Goal: Task Accomplishment & Management: Use online tool/utility

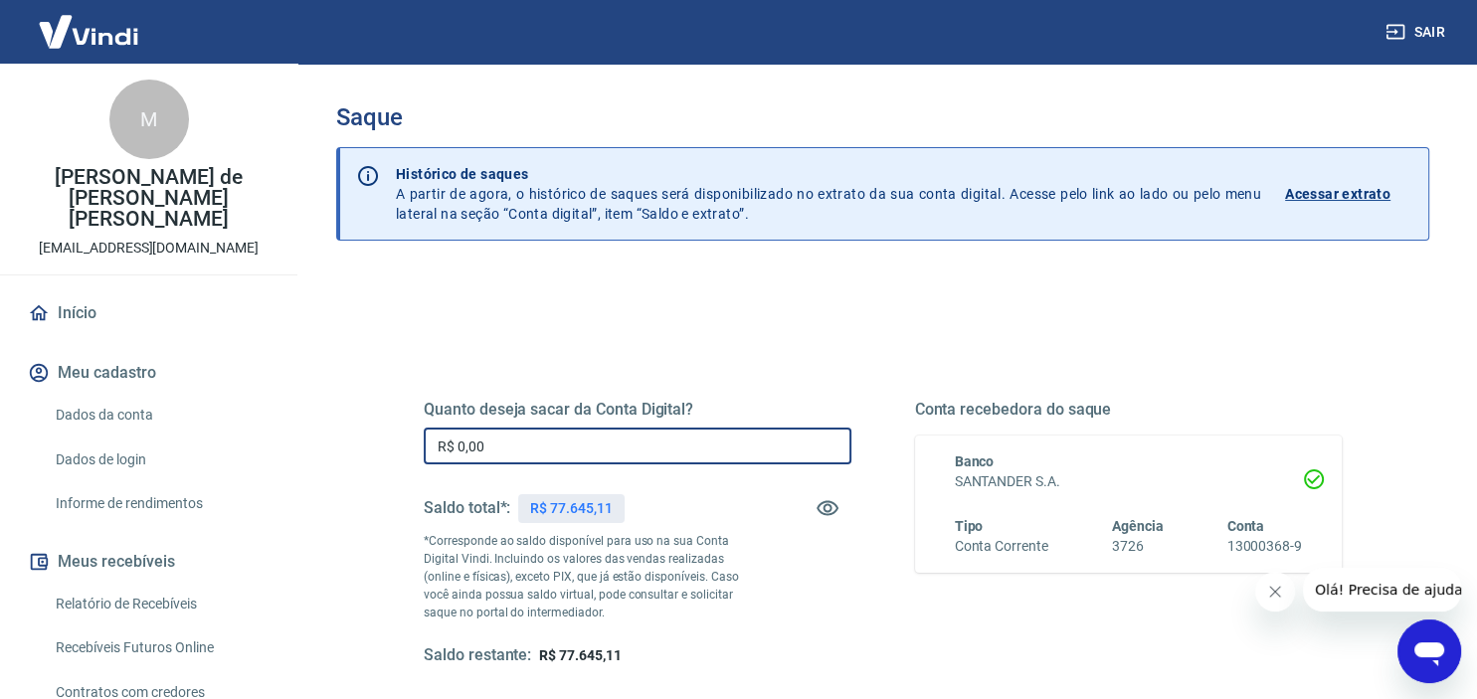
click at [491, 455] on input "R$ 0,00" at bounding box center [638, 446] width 428 height 37
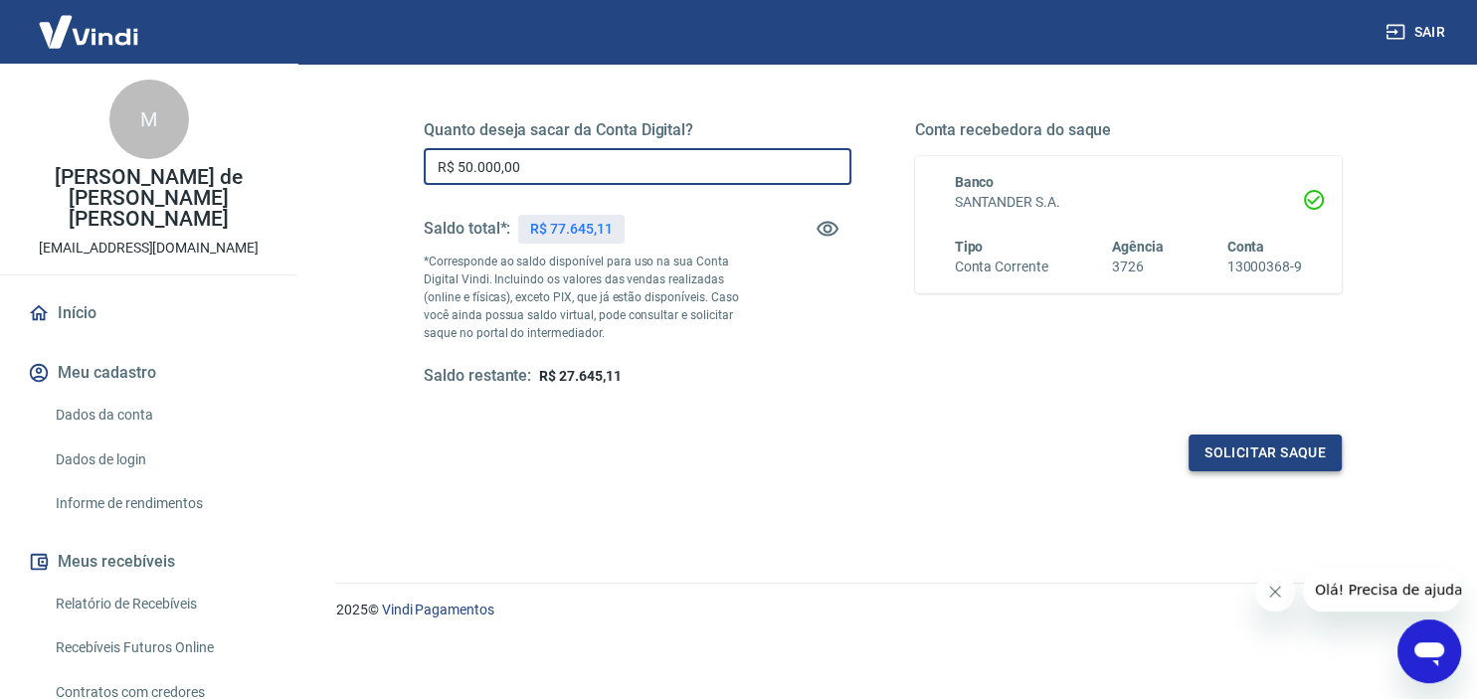
type input "R$ 50.000,00"
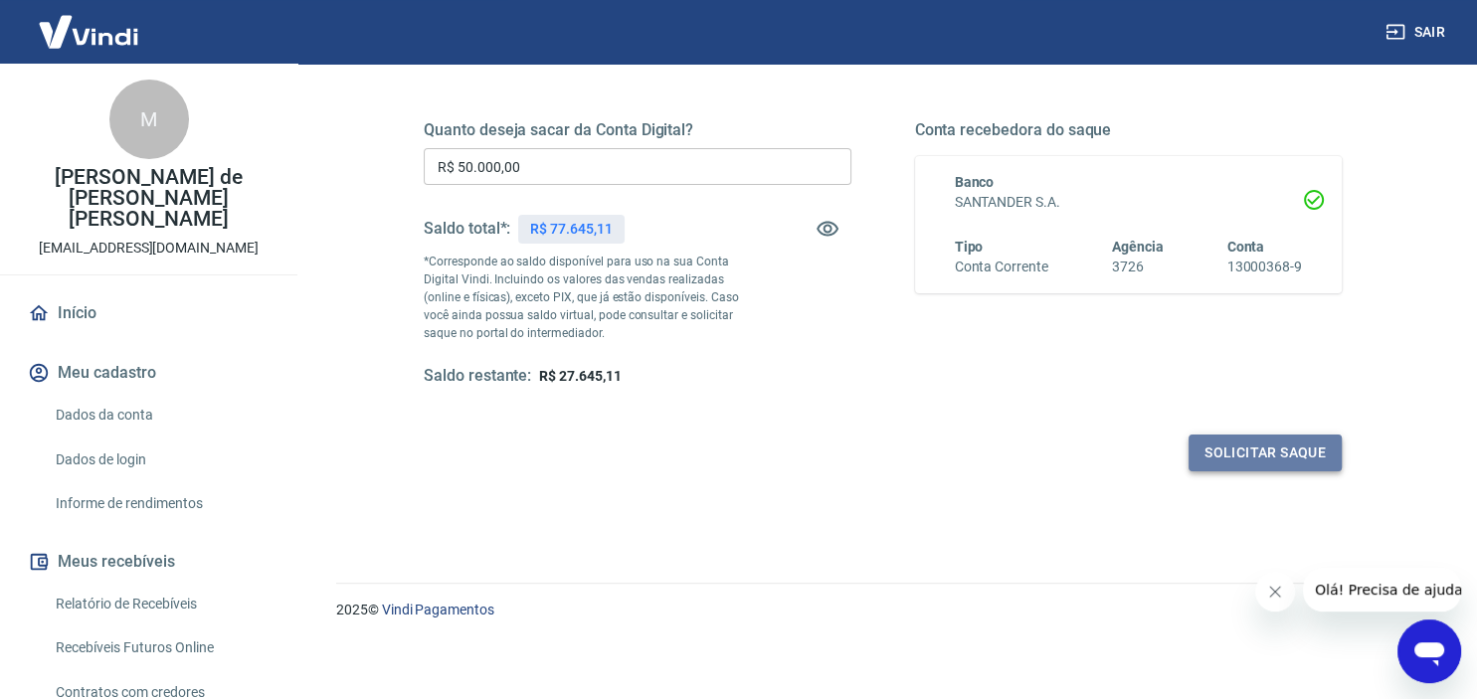
click at [1253, 460] on button "Solicitar saque" at bounding box center [1264, 453] width 153 height 37
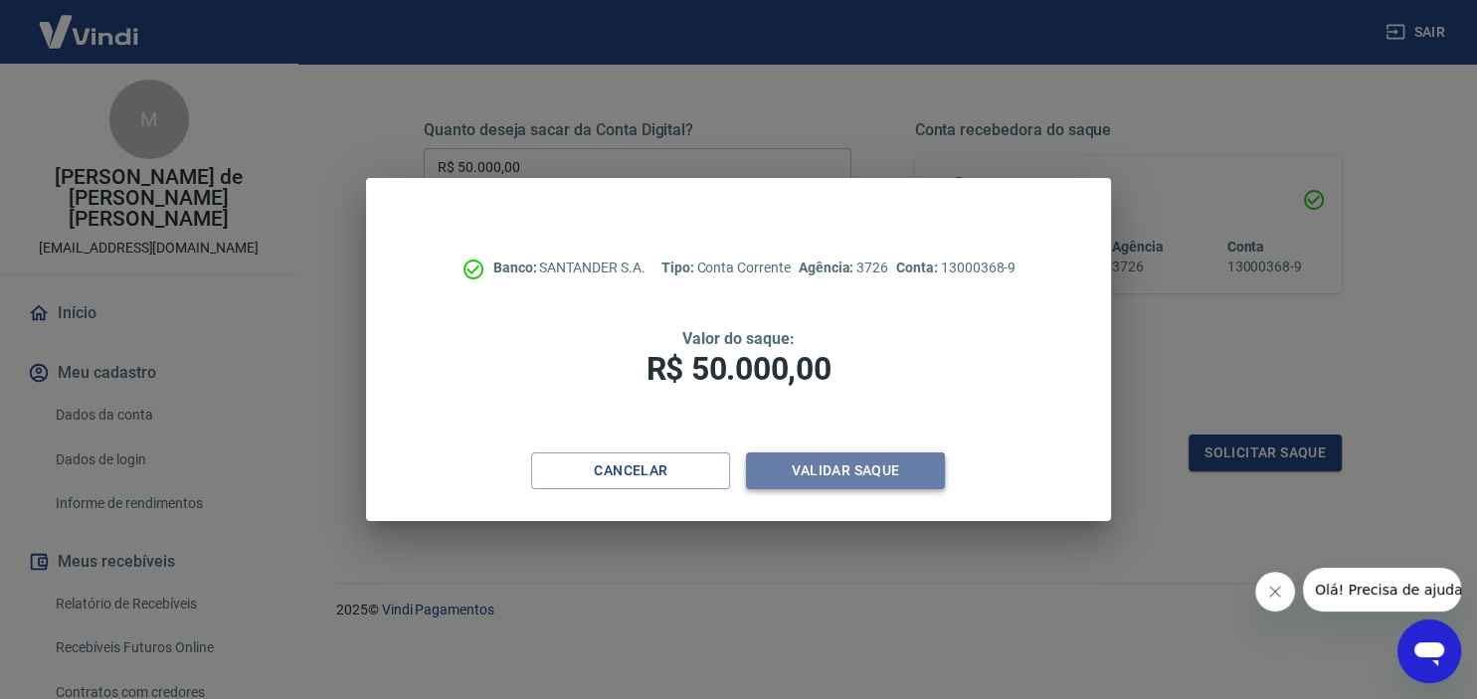
click at [855, 462] on button "Validar saque" at bounding box center [845, 471] width 199 height 37
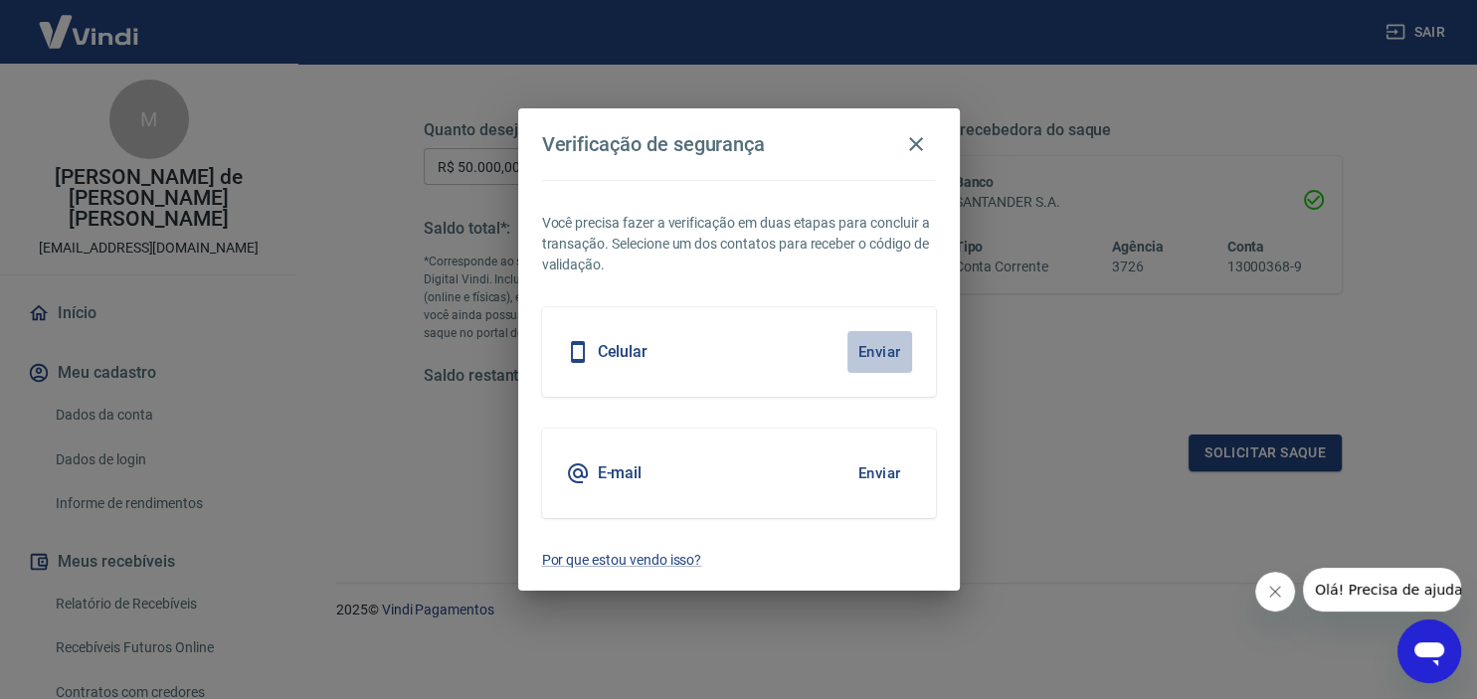
click at [864, 346] on button "Enviar" at bounding box center [879, 352] width 65 height 42
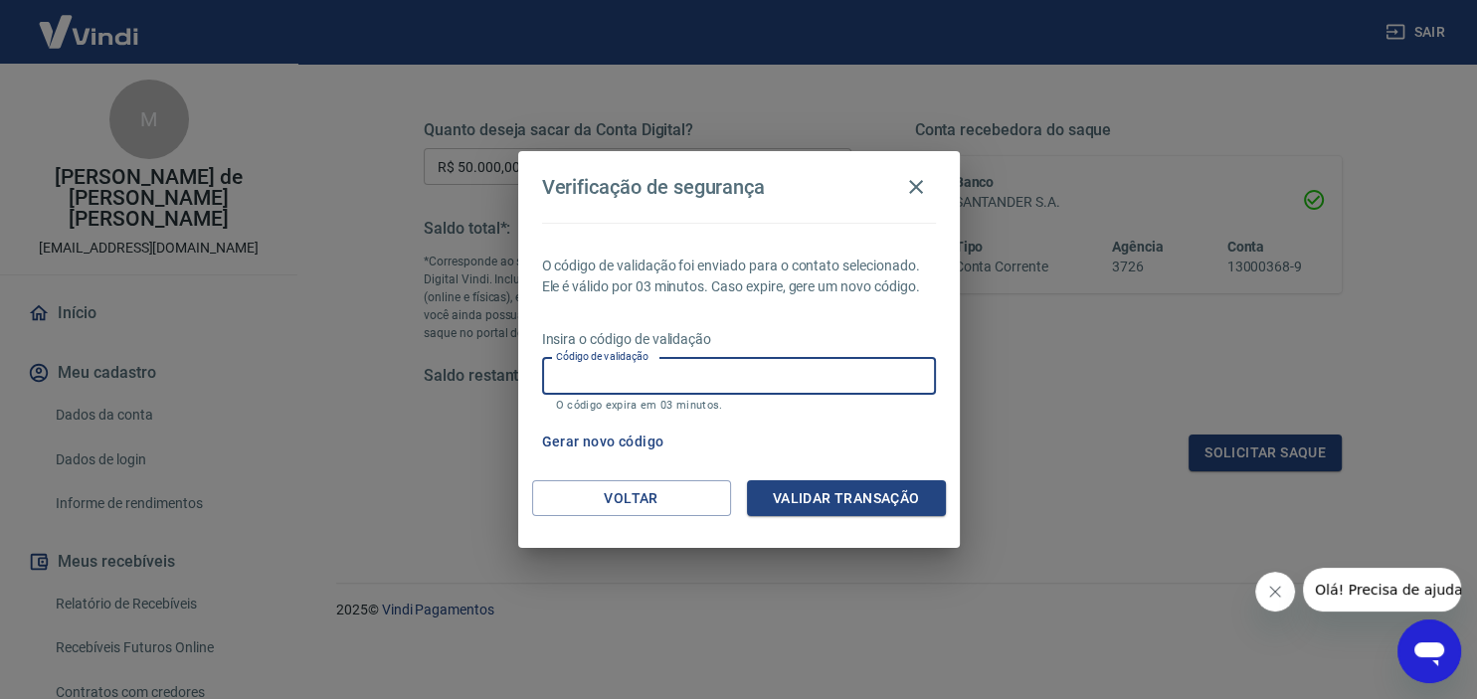
click at [743, 376] on input "Código de validação" at bounding box center [739, 376] width 394 height 37
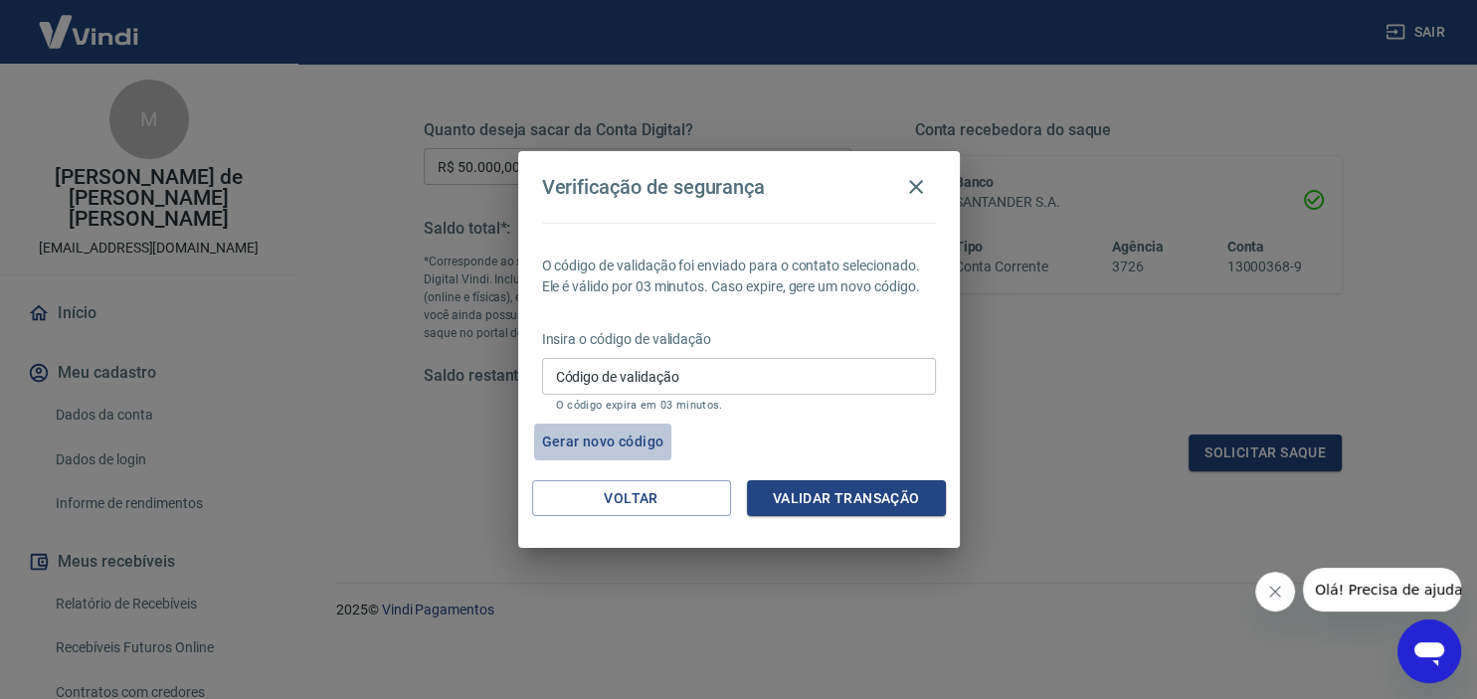
click at [627, 445] on button "Gerar novo código" at bounding box center [603, 442] width 138 height 37
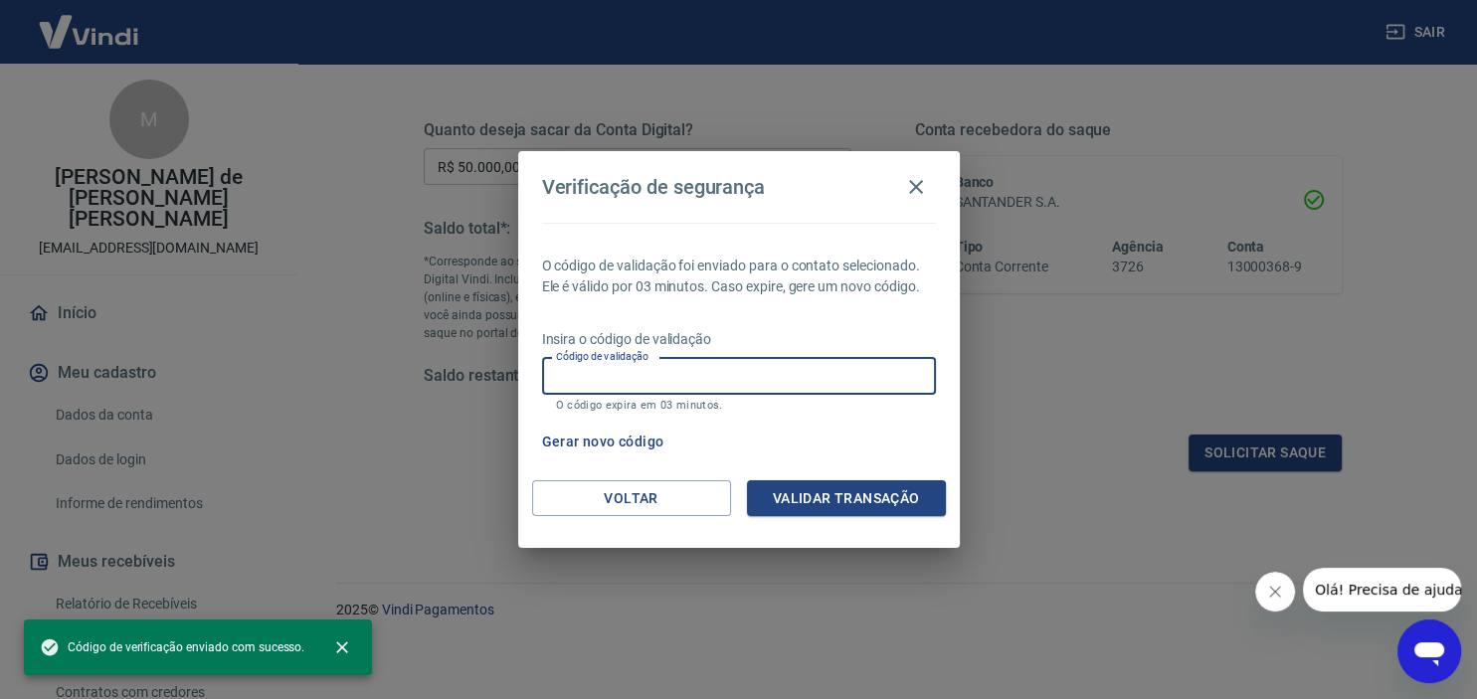
click at [760, 367] on input "Código de validação" at bounding box center [739, 376] width 394 height 37
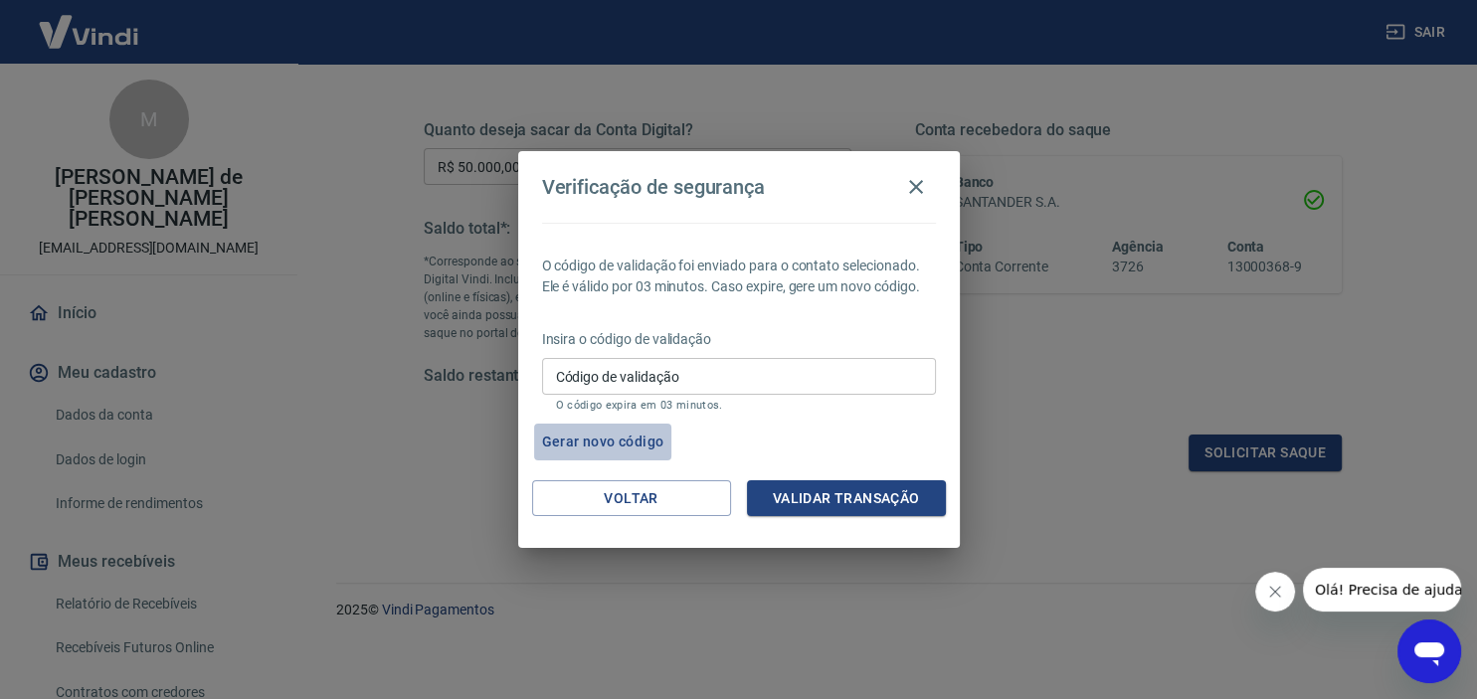
click at [627, 439] on button "Gerar novo código" at bounding box center [603, 442] width 138 height 37
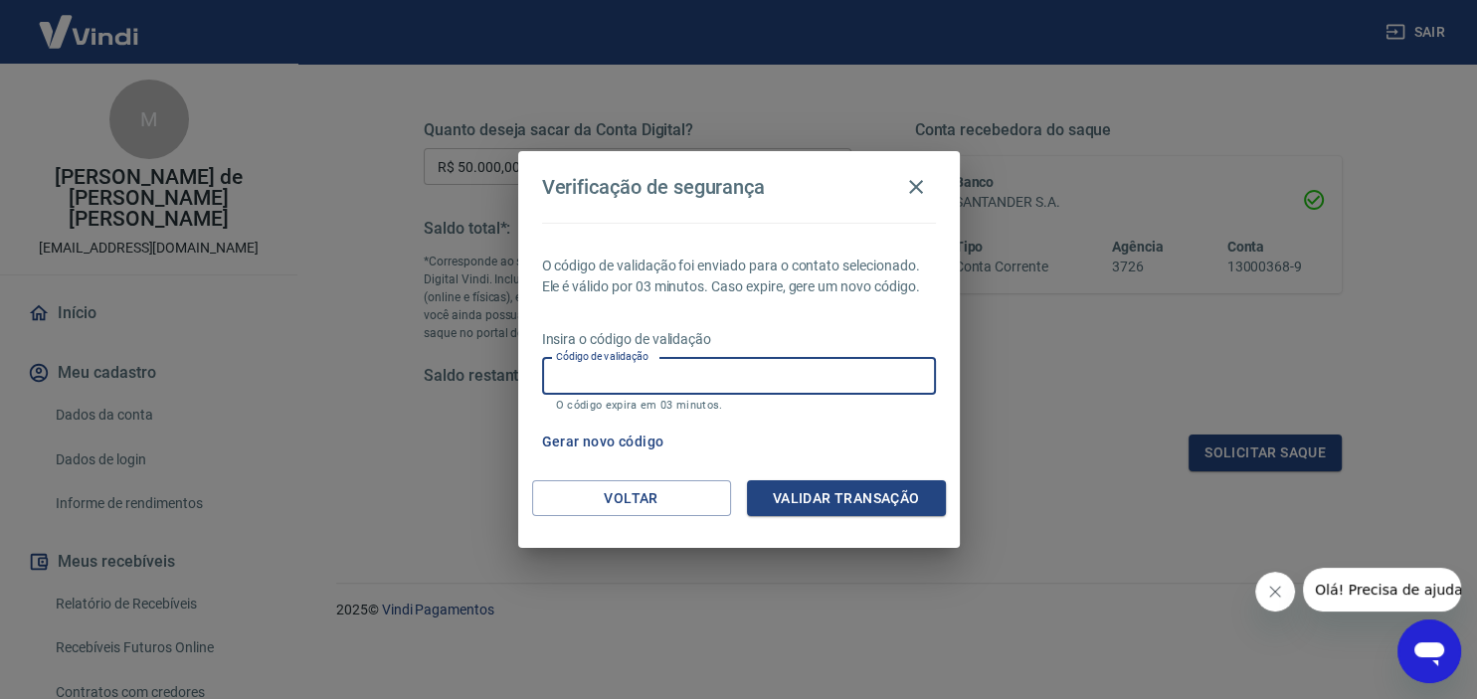
click at [756, 380] on input "Código de validação" at bounding box center [739, 376] width 394 height 37
click at [754, 414] on div "Insira o código de validação Código de validação Código de validação O código e…" at bounding box center [739, 372] width 394 height 87
click at [782, 372] on input "Código de validação" at bounding box center [739, 376] width 394 height 37
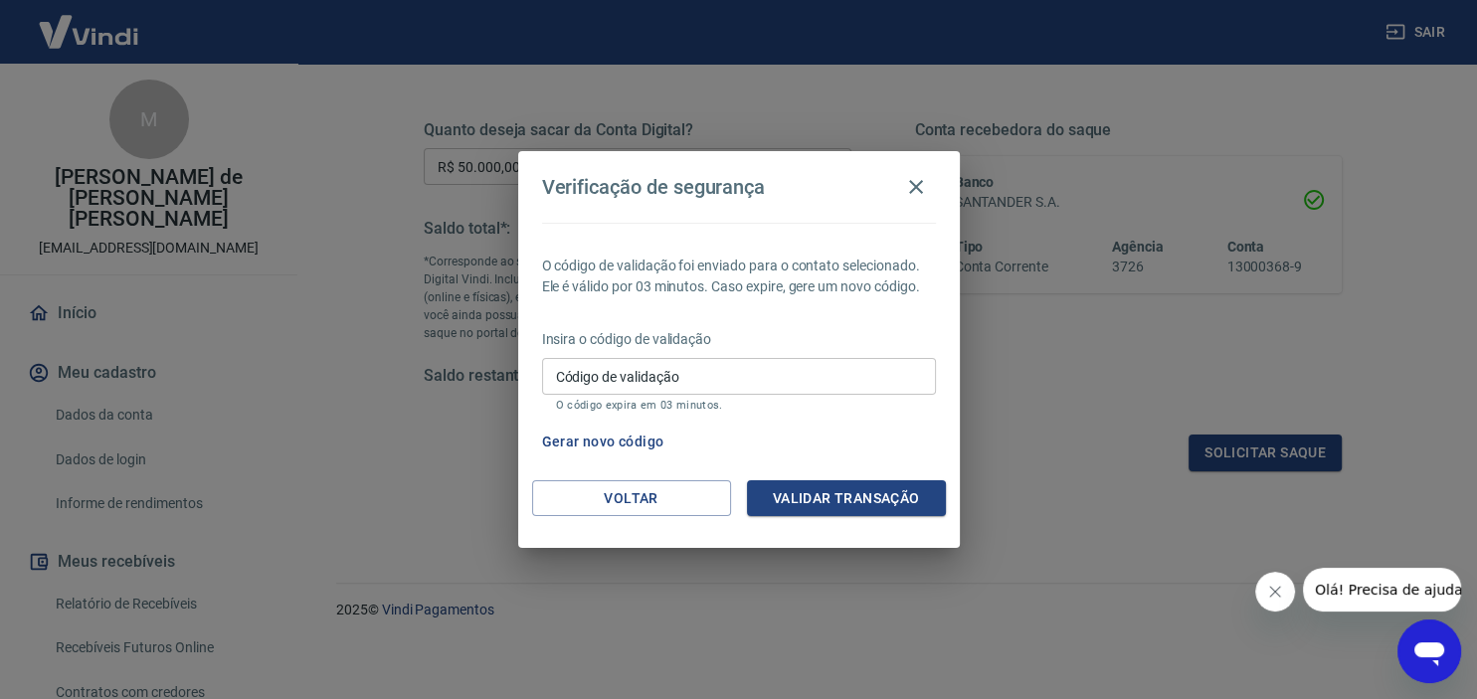
click at [769, 423] on div "O código de validação foi enviado para o contato selecionado. Ele é válido por …" at bounding box center [739, 352] width 442 height 258
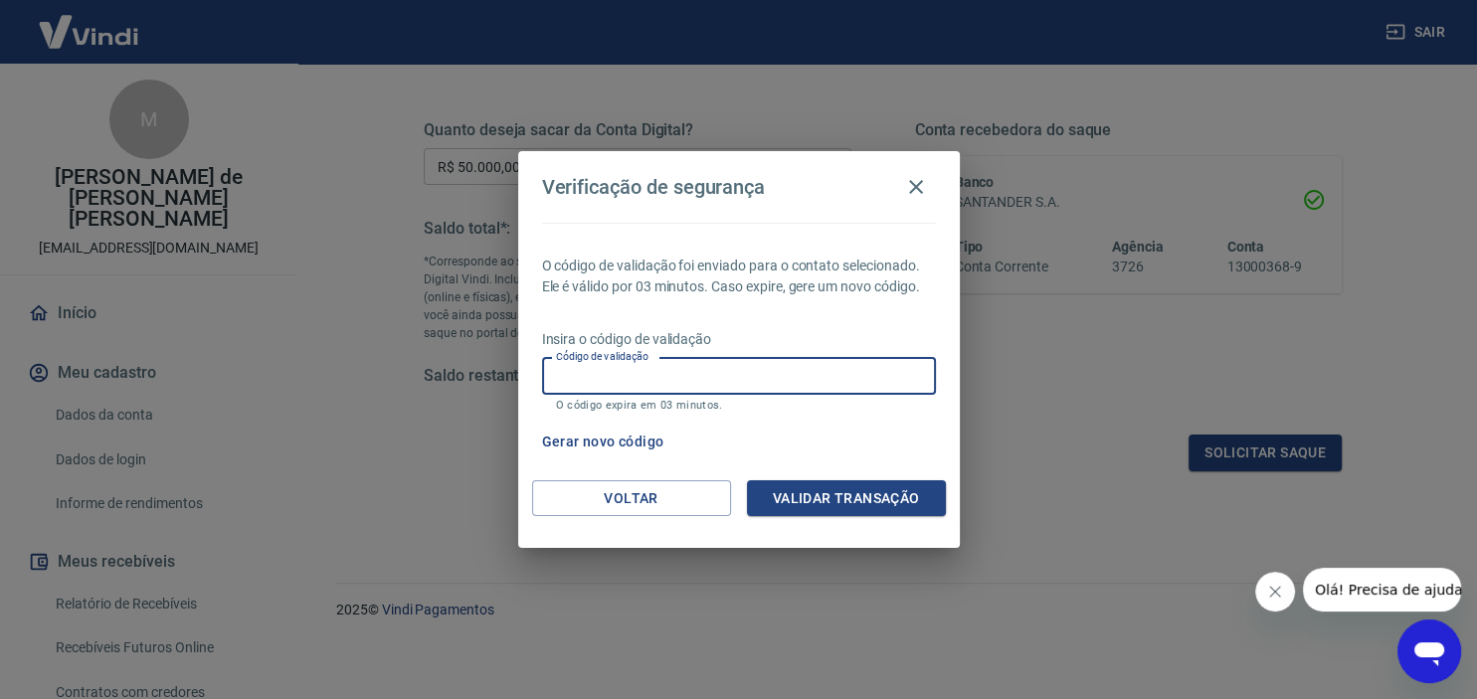
click at [802, 387] on input "Código de validação" at bounding box center [739, 376] width 394 height 37
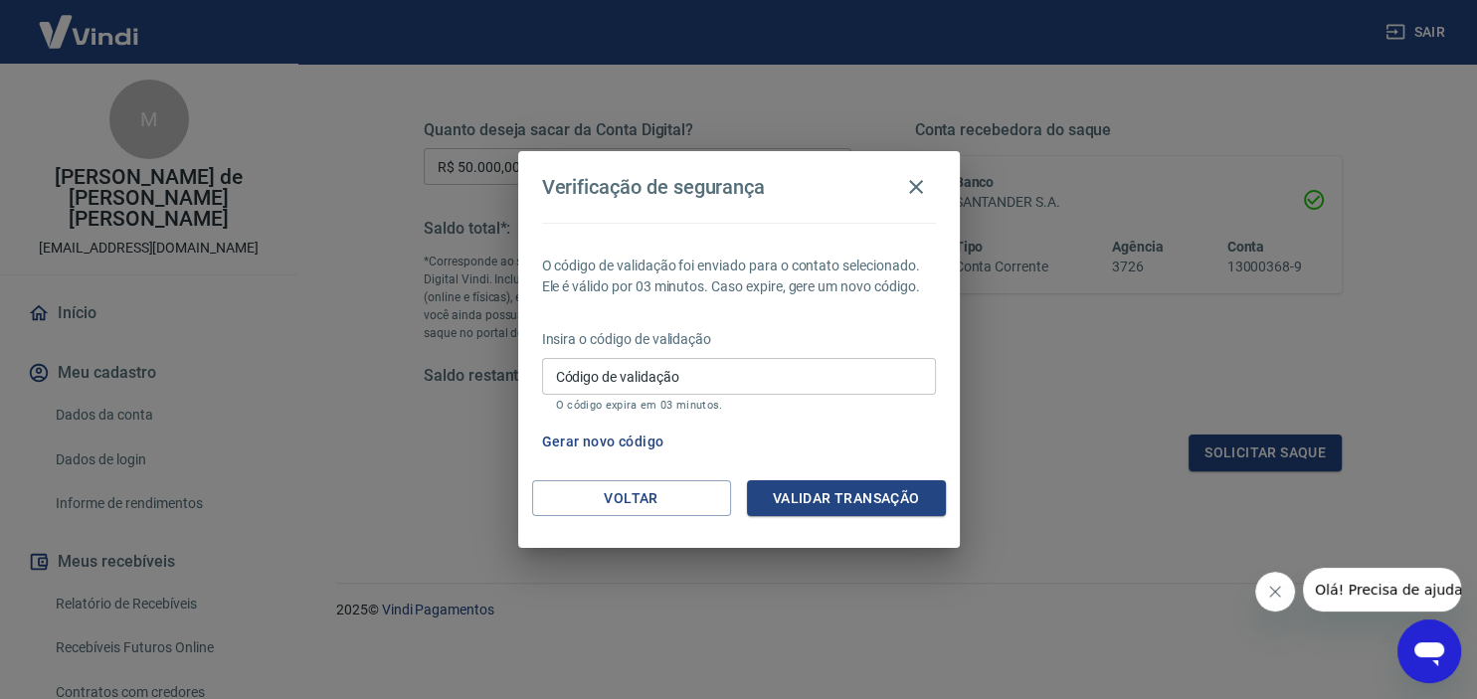
click at [788, 416] on div "Insira o código de validação Código de validação Código de validação O código e…" at bounding box center [739, 372] width 394 height 87
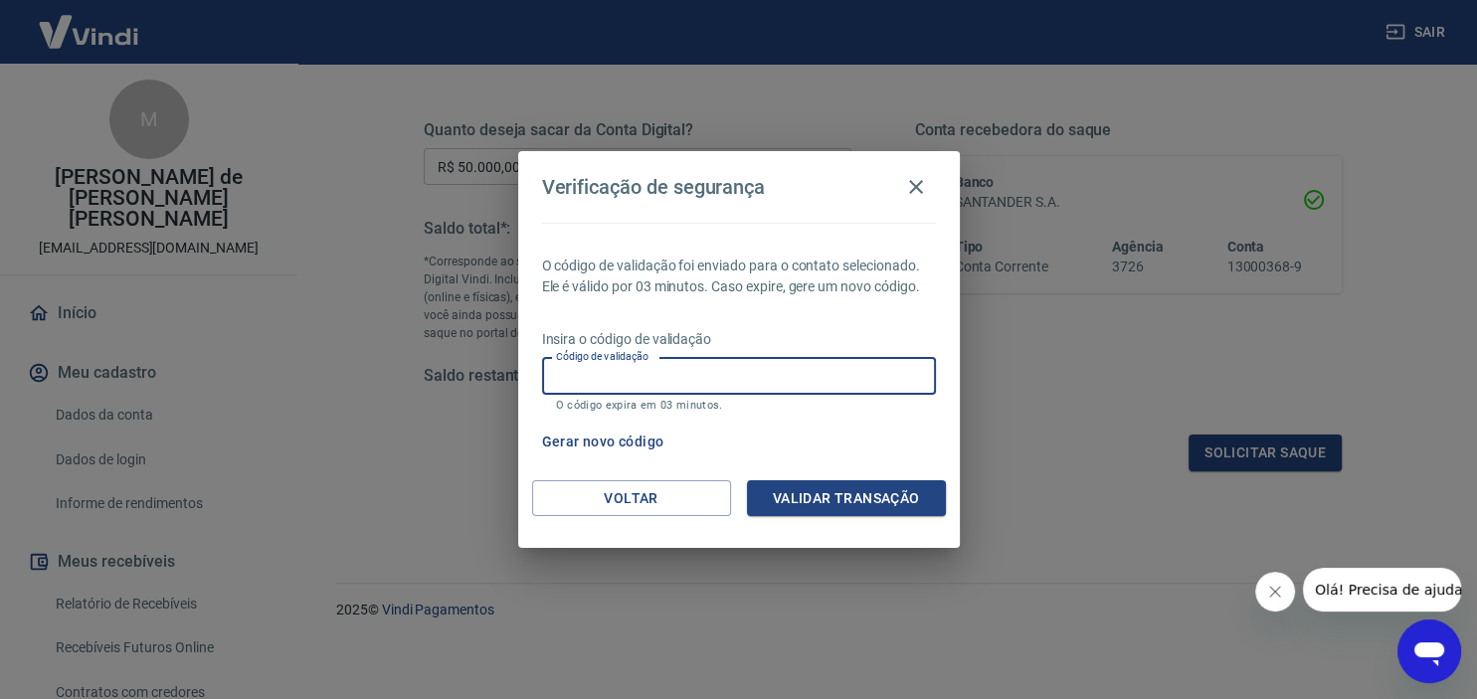
click at [810, 380] on input "Código de validação" at bounding box center [739, 376] width 394 height 37
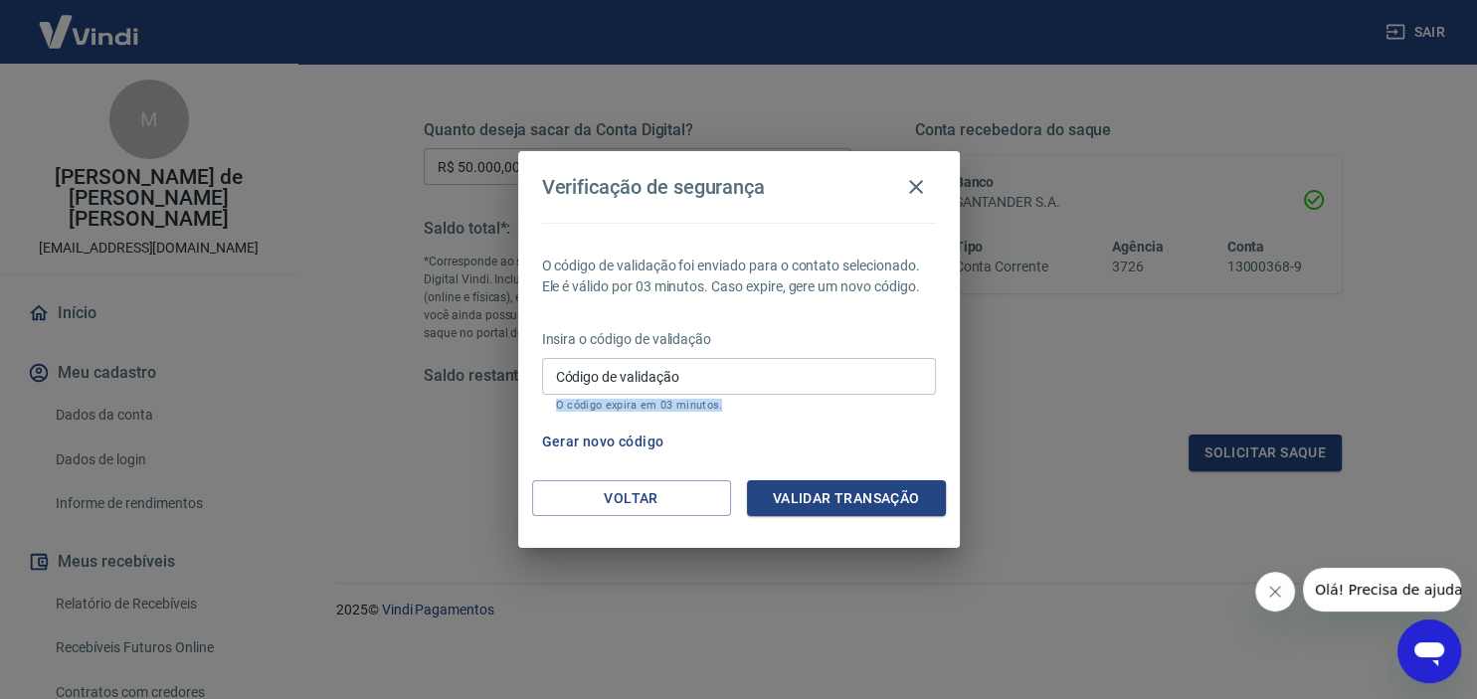
drag, startPoint x: 777, startPoint y: 433, endPoint x: 778, endPoint y: 375, distance: 57.7
click at [778, 375] on div "O código de validação foi enviado para o contato selecionado. Ele é válido por …" at bounding box center [739, 352] width 442 height 258
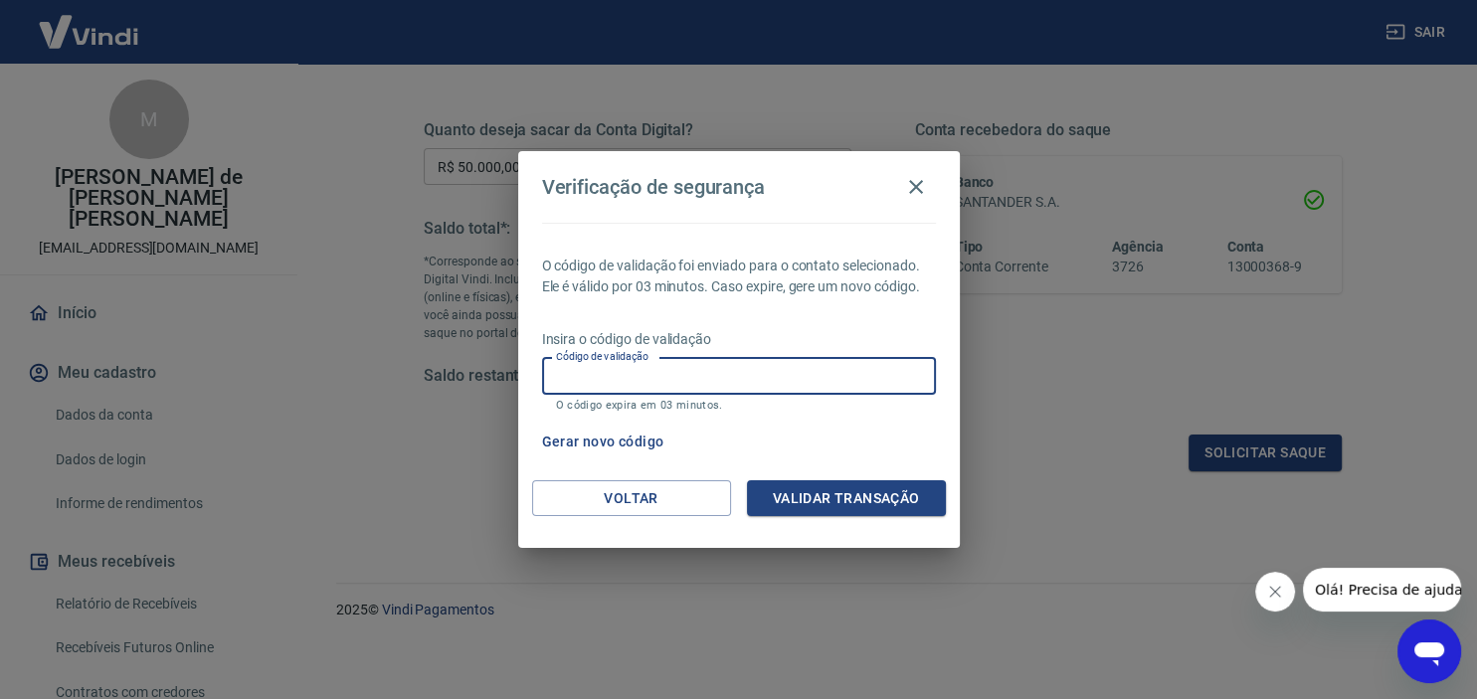
click at [778, 375] on input "Código de validação" at bounding box center [739, 376] width 394 height 37
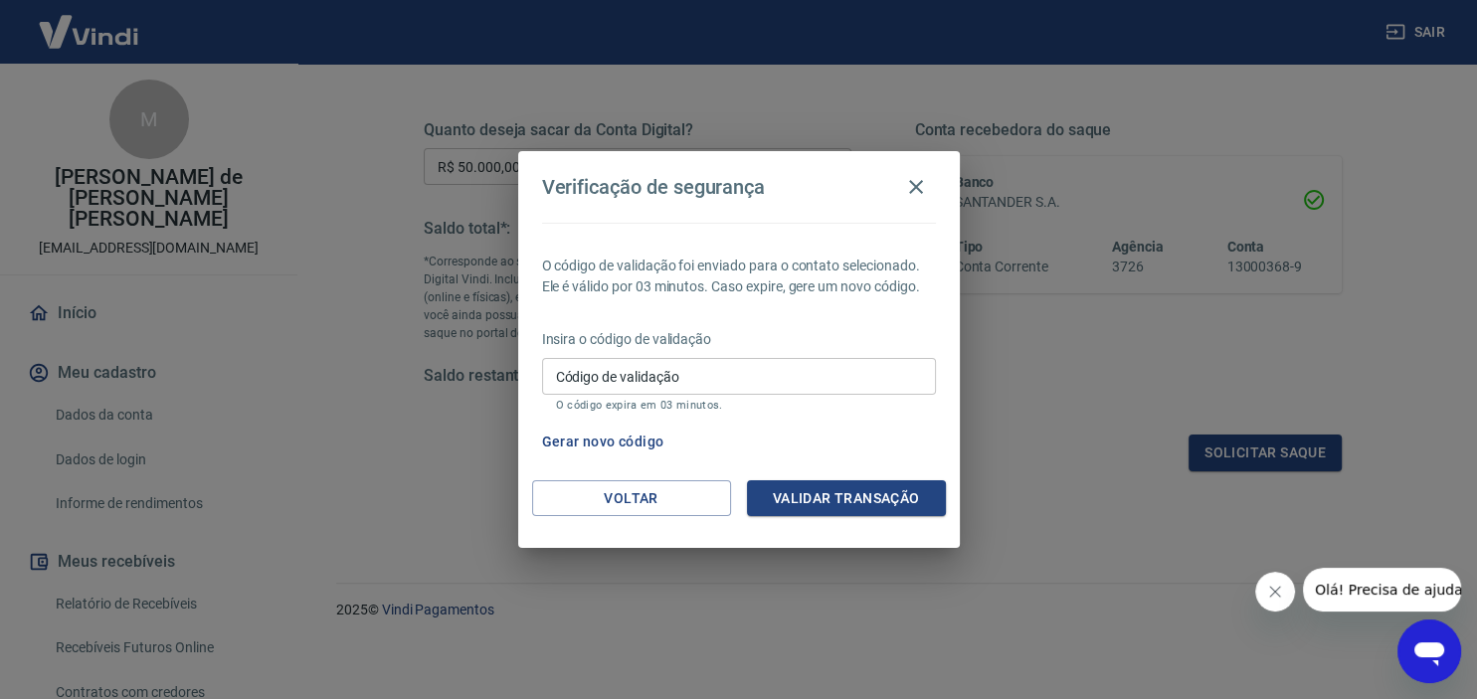
click at [763, 428] on div "Gerar novo código" at bounding box center [735, 442] width 402 height 37
click at [645, 443] on button "Gerar novo código" at bounding box center [603, 442] width 138 height 37
click at [630, 444] on button "Gerar novo código" at bounding box center [603, 442] width 138 height 37
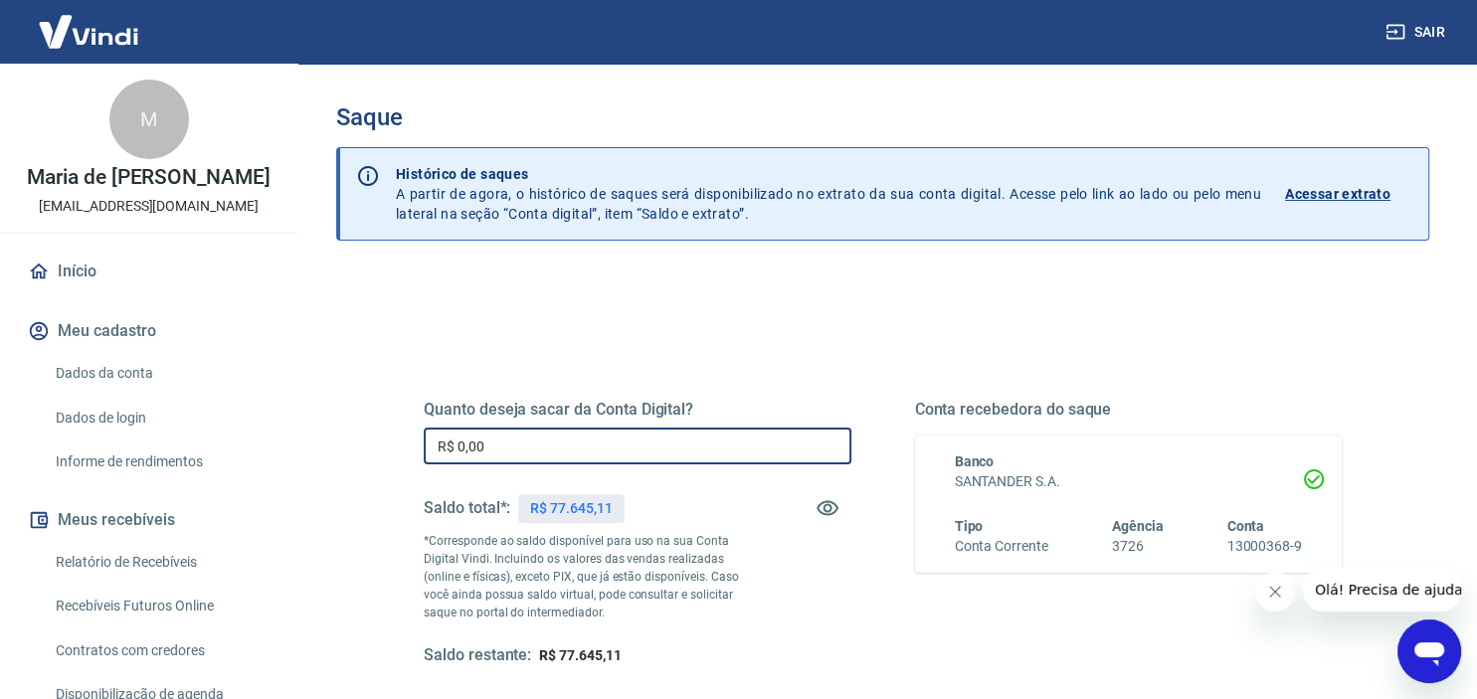
click at [543, 432] on input "R$ 0,00" at bounding box center [638, 446] width 428 height 37
type input "R$ 0,00"
click at [473, 320] on div "Quanto deseja sacar da Conta Digital? R$ 0,00 ​ Saldo total*: R$ 77.645,11 *Cor…" at bounding box center [883, 543] width 966 height 462
